Goal: Information Seeking & Learning: Find specific fact

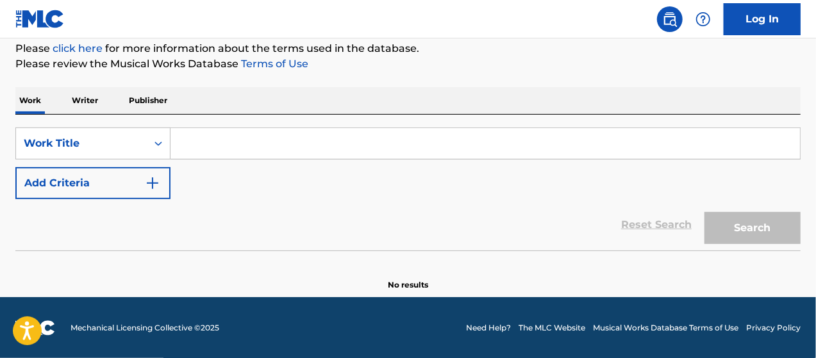
click at [240, 146] on input "Search Form" at bounding box center [486, 143] width 630 height 31
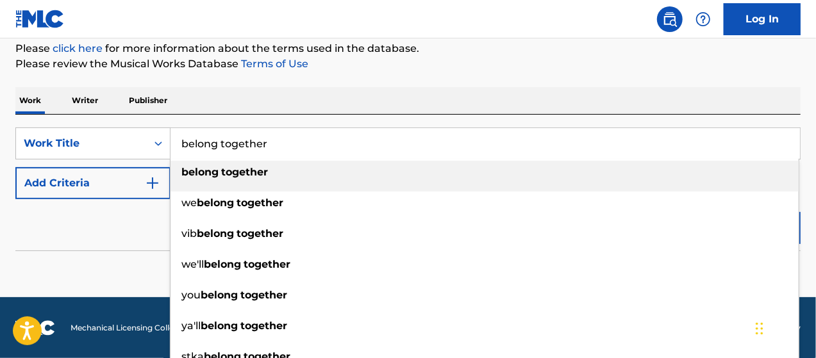
type input "belong together"
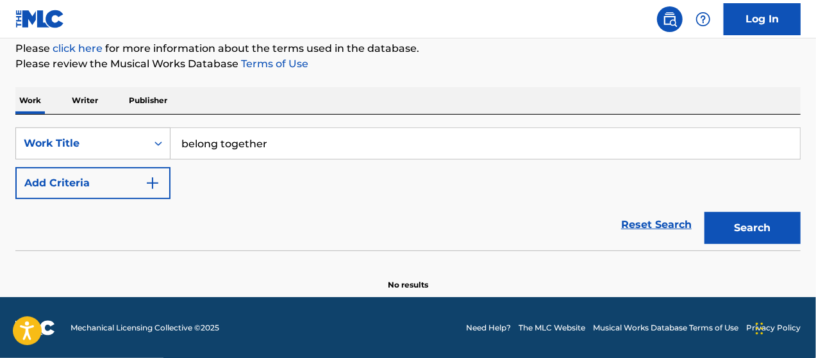
click at [117, 185] on button "Add Criteria" at bounding box center [92, 183] width 155 height 32
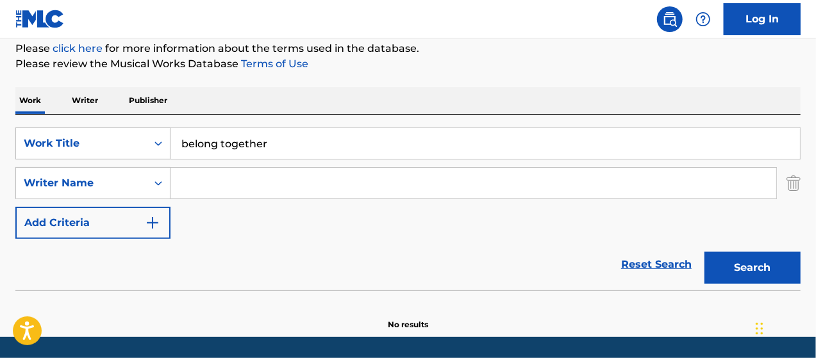
drag, startPoint x: 117, startPoint y: 185, endPoint x: 230, endPoint y: 190, distance: 112.9
click at [230, 190] on input "Search Form" at bounding box center [474, 183] width 606 height 31
type input "ambor"
click at [705, 252] on button "Search" at bounding box center [753, 268] width 96 height 32
drag, startPoint x: 265, startPoint y: 183, endPoint x: 124, endPoint y: 174, distance: 141.3
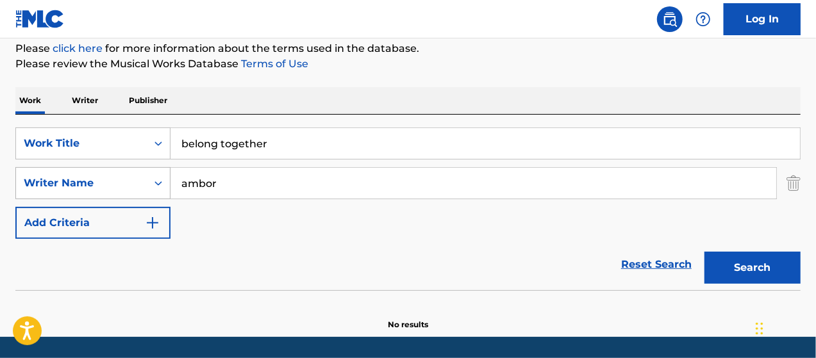
click at [124, 174] on div "SearchWithCriteria76f81f84-2701-49d7-8d10-57913342c7a3 Writer Name ambor" at bounding box center [407, 183] width 785 height 32
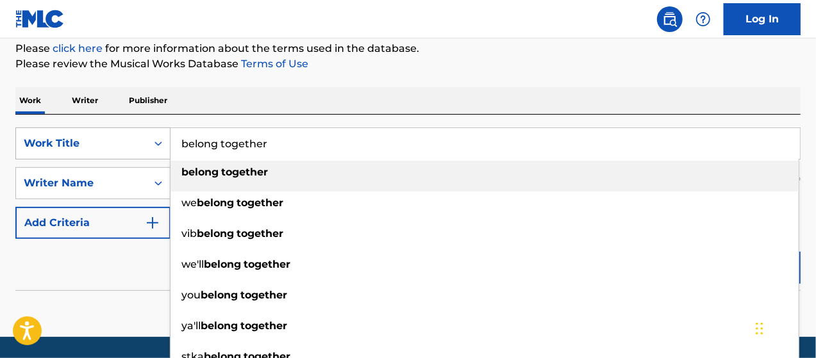
drag, startPoint x: 279, startPoint y: 137, endPoint x: 89, endPoint y: 143, distance: 189.9
click at [89, 143] on div "SearchWithCriteria42552884-97f6-4b2e-8634-27b20b2252a9 Work Title belong togeth…" at bounding box center [407, 144] width 785 height 32
